Goal: Task Accomplishment & Management: Use online tool/utility

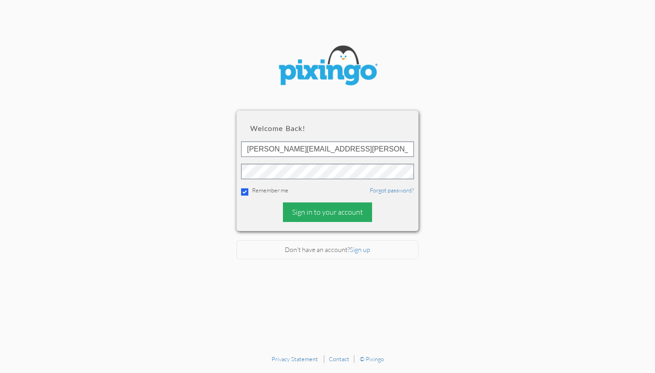
click at [335, 210] on div "Sign in to your account" at bounding box center [327, 213] width 89 height 20
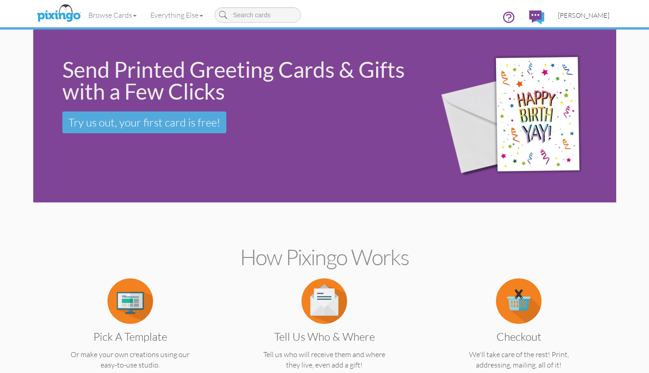
click at [577, 16] on span "[PERSON_NAME]" at bounding box center [583, 15] width 51 height 8
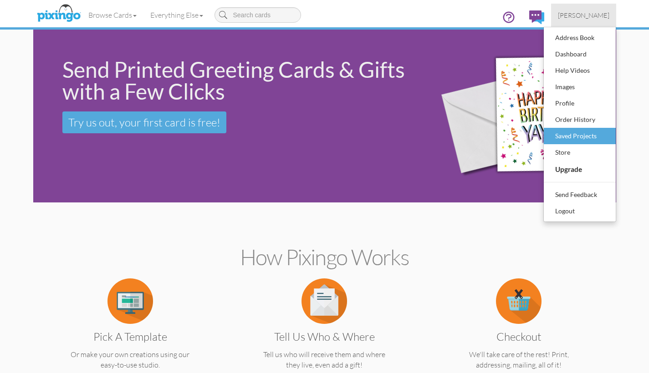
click at [572, 137] on div "Saved Projects" at bounding box center [580, 136] width 54 height 14
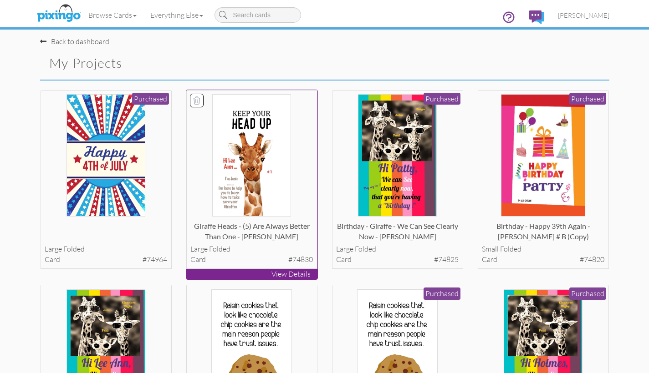
click at [237, 271] on p "View Details" at bounding box center [251, 274] width 131 height 10
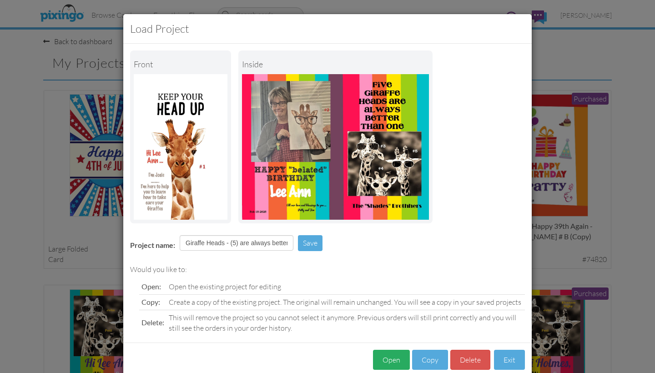
click at [390, 358] on button "Open" at bounding box center [391, 360] width 37 height 20
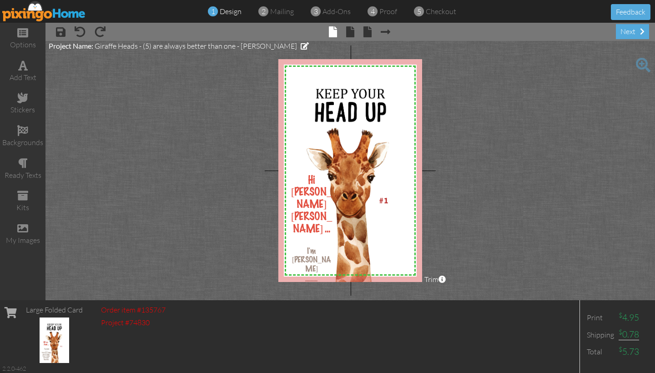
click at [644, 63] on span at bounding box center [643, 65] width 15 height 15
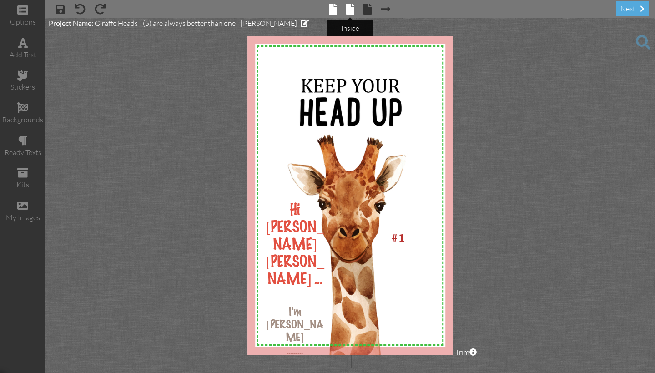
click at [351, 10] on span at bounding box center [350, 9] width 8 height 11
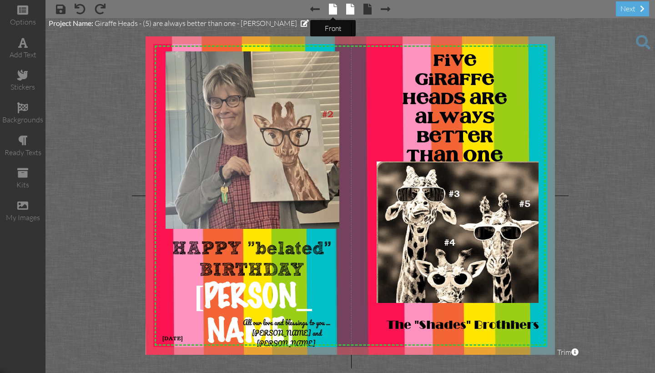
click at [335, 8] on span at bounding box center [333, 9] width 8 height 11
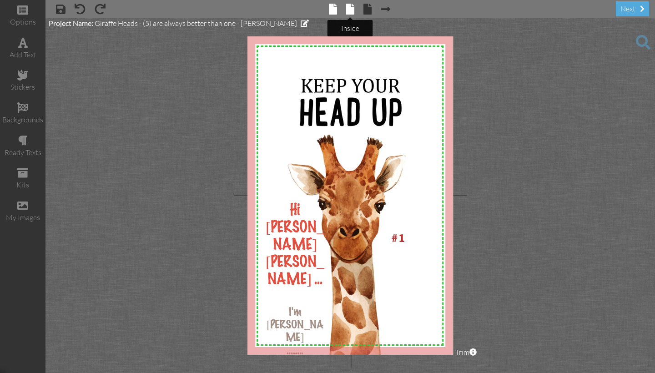
click at [351, 10] on span at bounding box center [350, 9] width 8 height 11
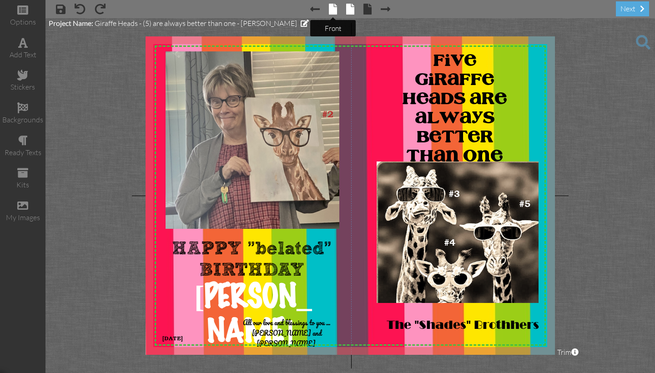
click at [332, 7] on span at bounding box center [333, 9] width 8 height 11
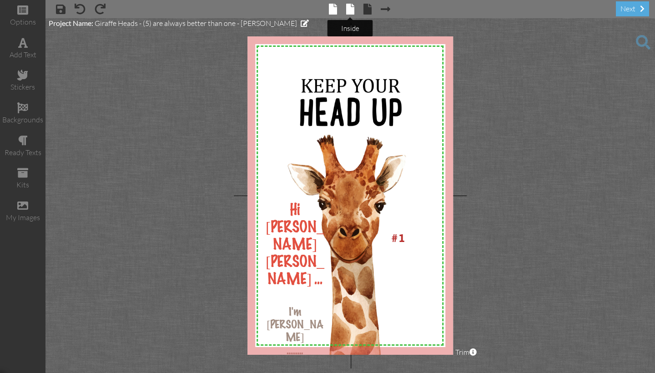
click at [349, 9] on span at bounding box center [350, 9] width 8 height 11
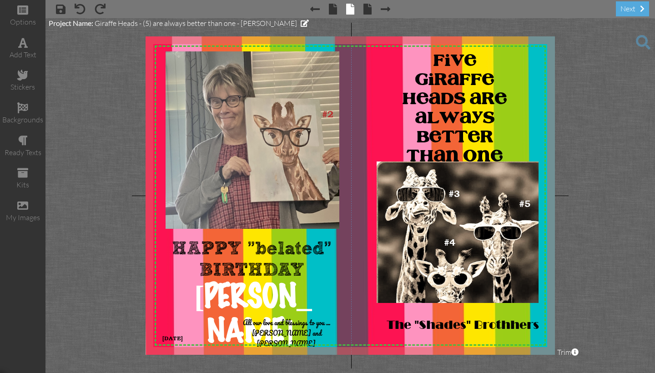
click at [642, 42] on span at bounding box center [643, 42] width 15 height 15
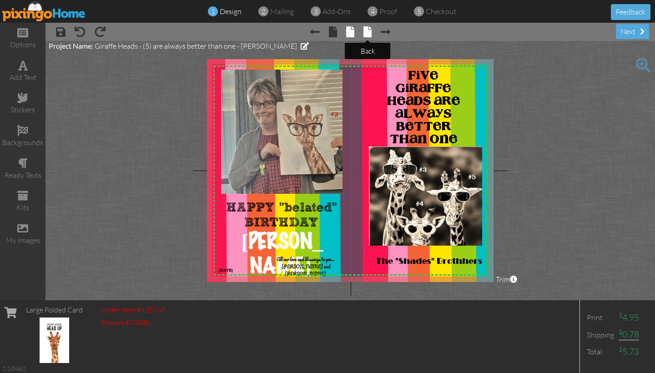
click at [365, 34] on span at bounding box center [368, 31] width 8 height 11
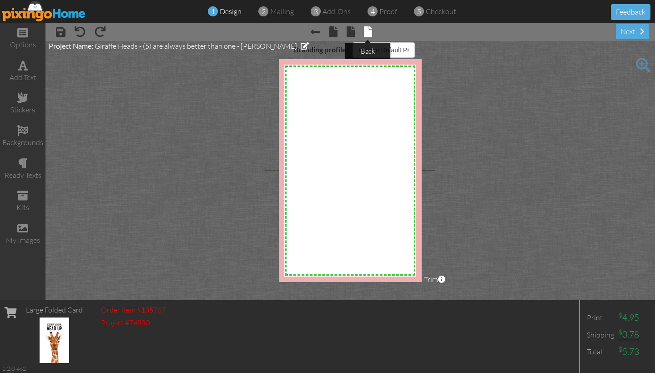
select select "object:777"
click at [51, 15] on img at bounding box center [44, 11] width 84 height 20
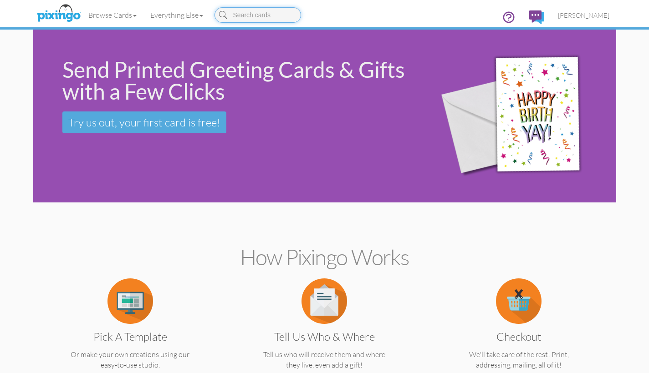
scroll to position [2, 0]
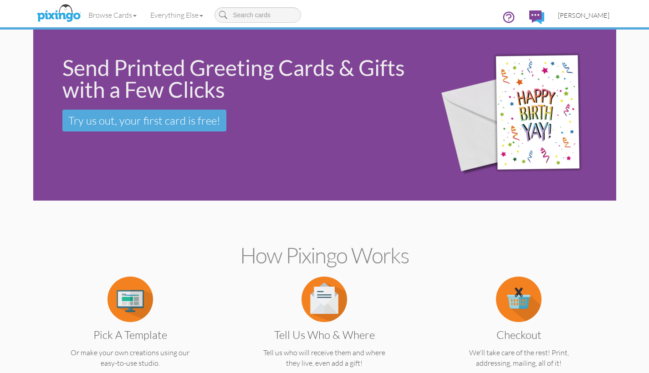
click at [584, 15] on span "[PERSON_NAME]" at bounding box center [583, 15] width 51 height 8
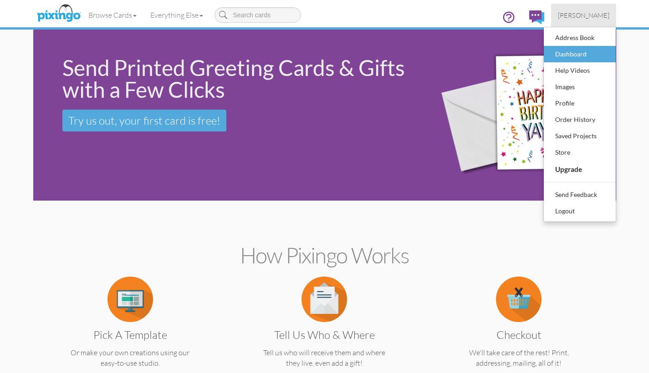
click at [570, 52] on div "Dashboard" at bounding box center [580, 54] width 54 height 14
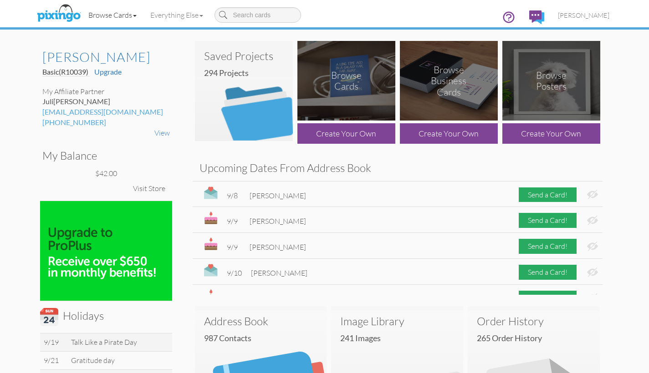
click at [112, 14] on link "Browse Cards" at bounding box center [112, 15] width 62 height 23
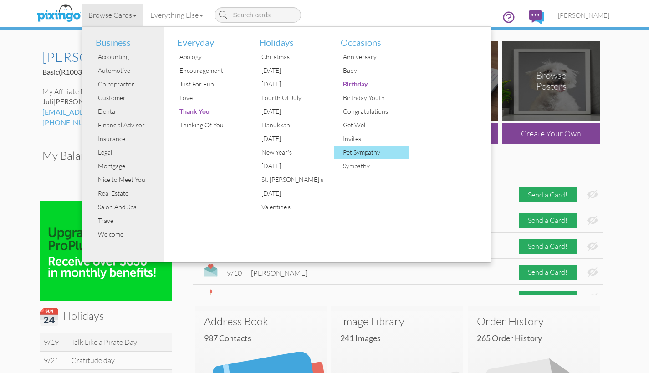
click at [363, 153] on div "Pet Sympathy" at bounding box center [374, 153] width 68 height 14
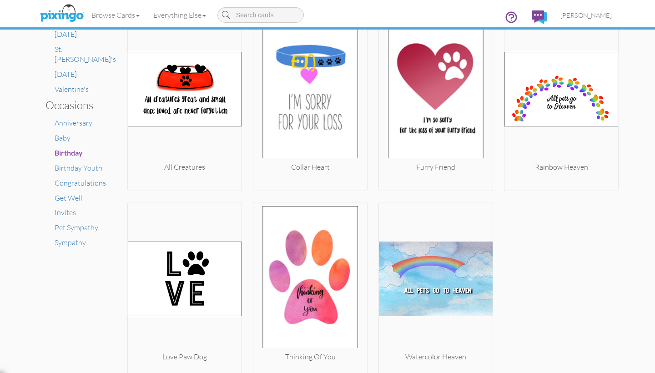
scroll to position [543, 0]
